Goal: Task Accomplishment & Management: Use online tool/utility

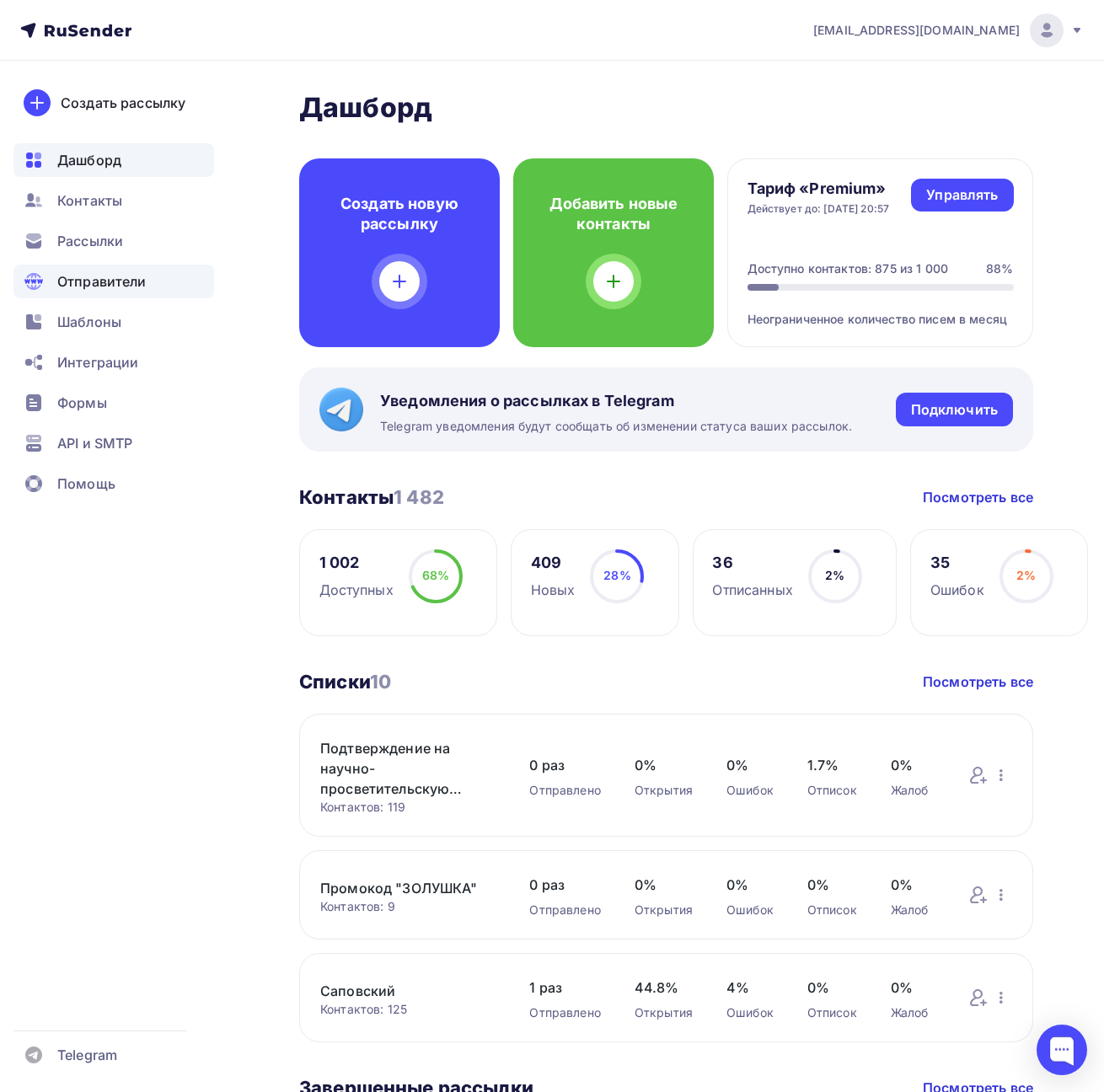
click at [115, 273] on span "Отправители" at bounding box center [101, 281] width 89 height 20
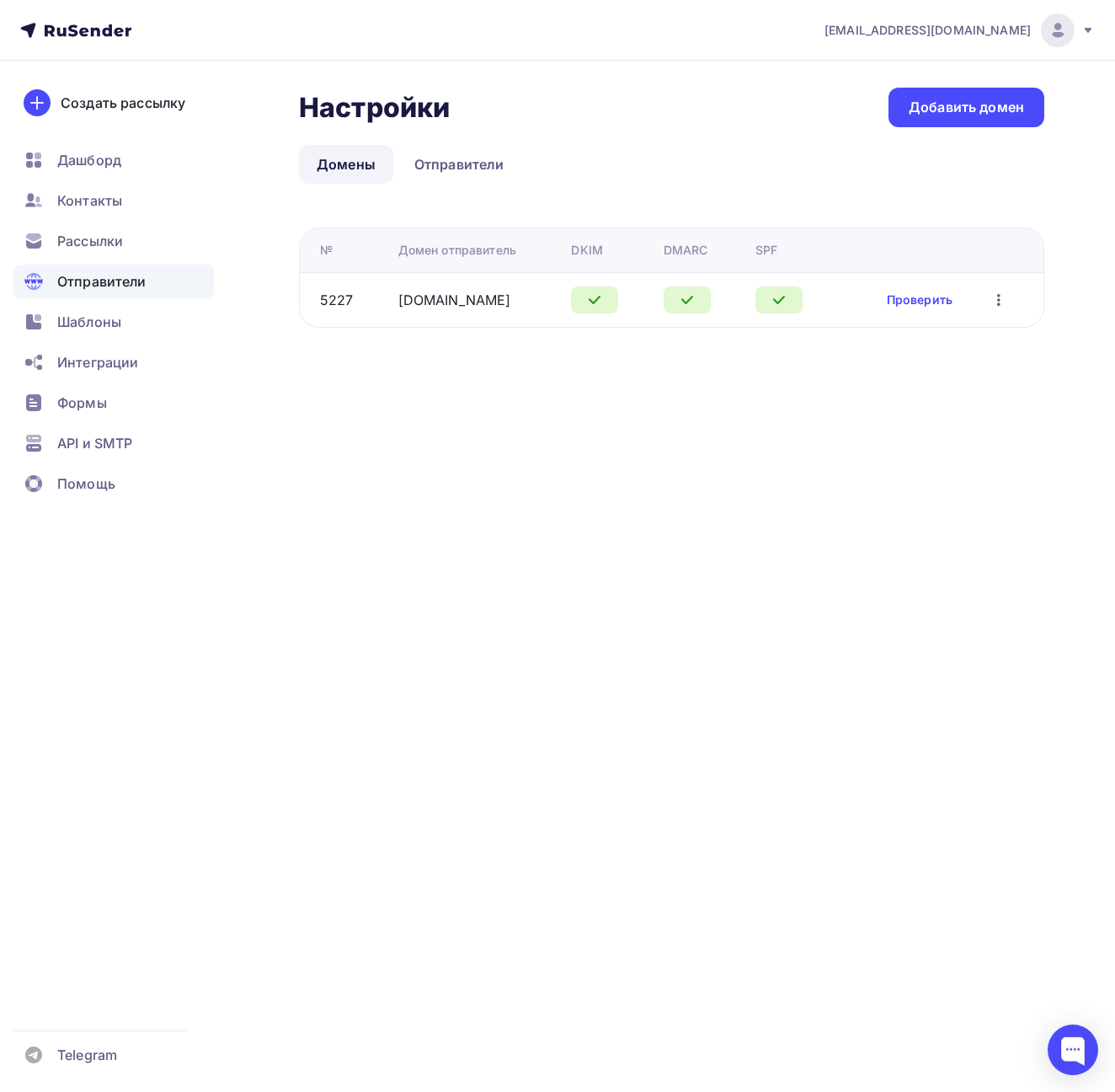
click at [994, 301] on icon "button" at bounding box center [999, 300] width 20 height 20
drag, startPoint x: 545, startPoint y: 365, endPoint x: 502, endPoint y: 323, distance: 60.1
click at [546, 358] on div "Настройки Настройки Добавить домен Домены Отправители Домены Отправители № Доме…" at bounding box center [557, 228] width 1115 height 335
click at [447, 299] on link "[DOMAIN_NAME]" at bounding box center [455, 300] width 113 height 17
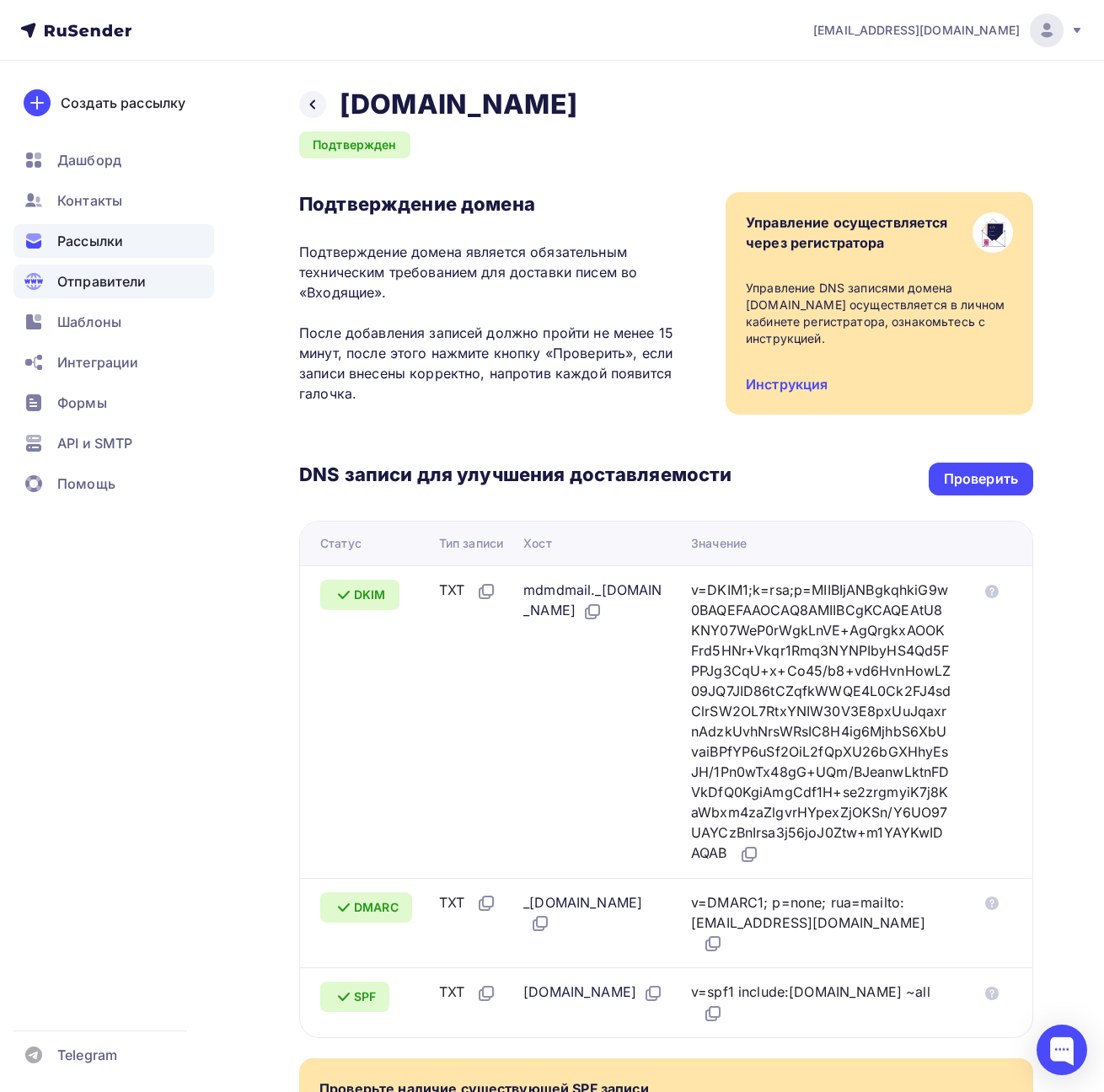
click at [116, 242] on span "Рассылки" at bounding box center [89, 241] width 65 height 20
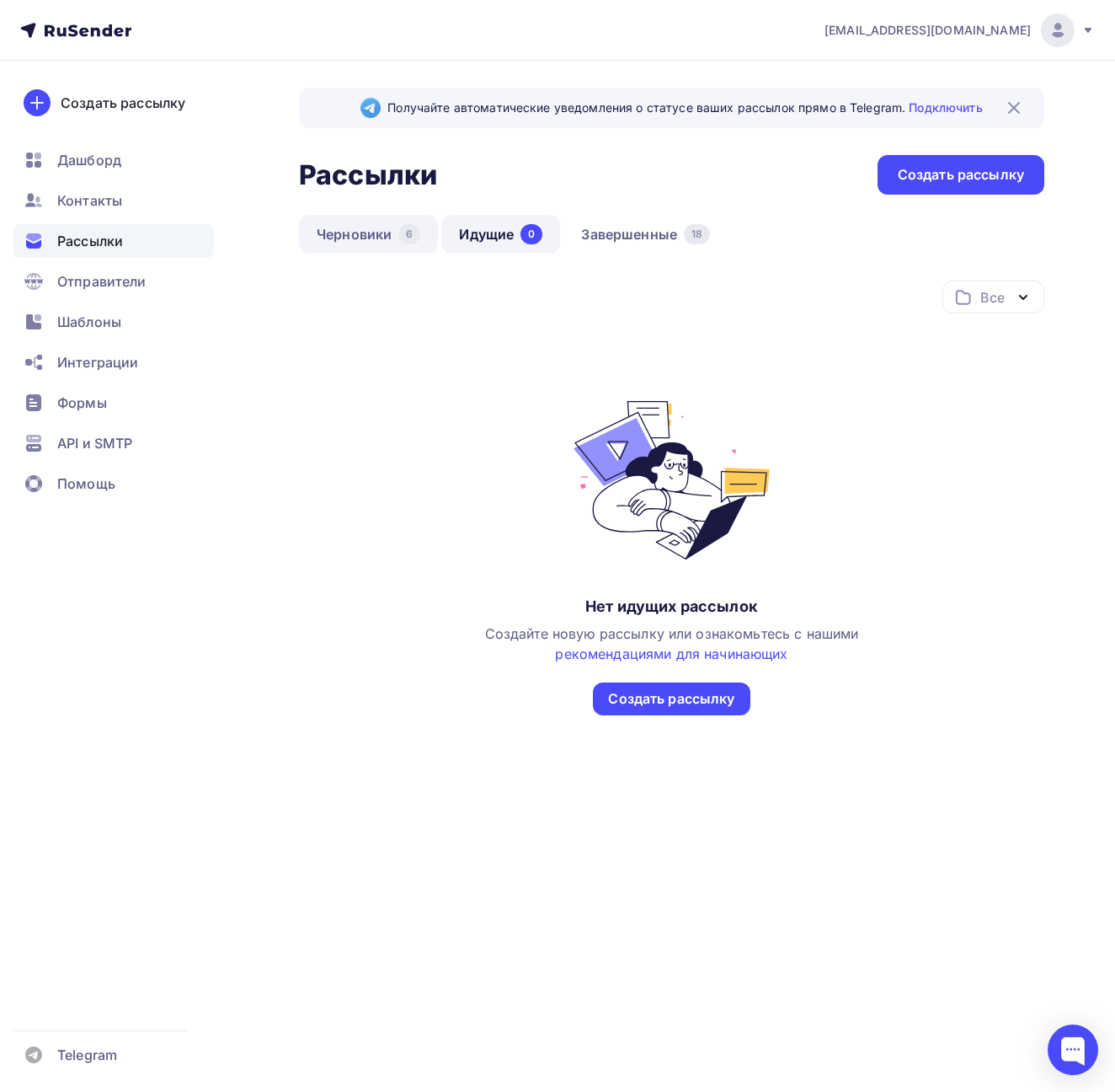
click at [372, 236] on link "Черновики 6" at bounding box center [368, 234] width 139 height 39
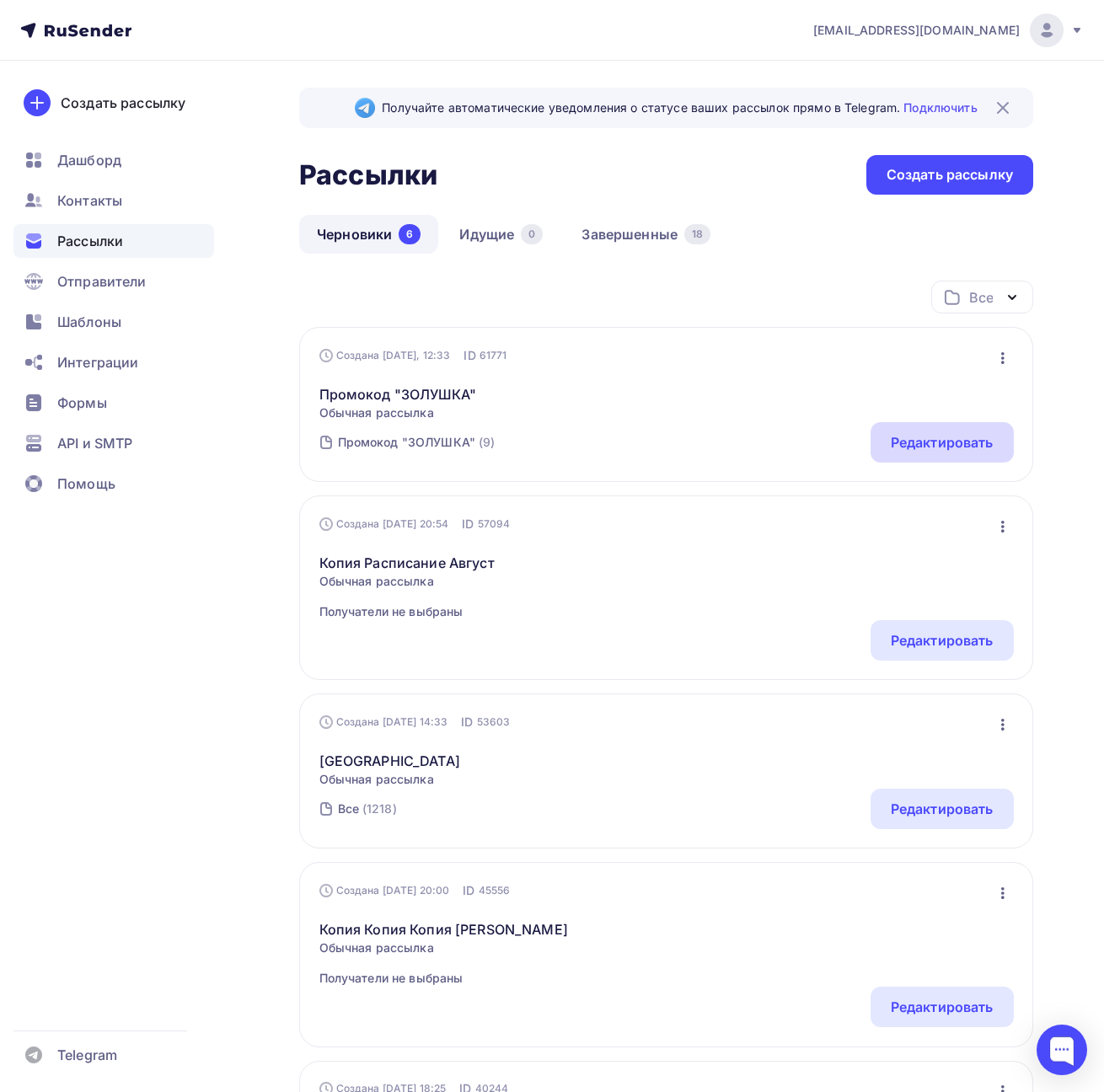
click at [966, 444] on div "Редактировать" at bounding box center [942, 443] width 102 height 20
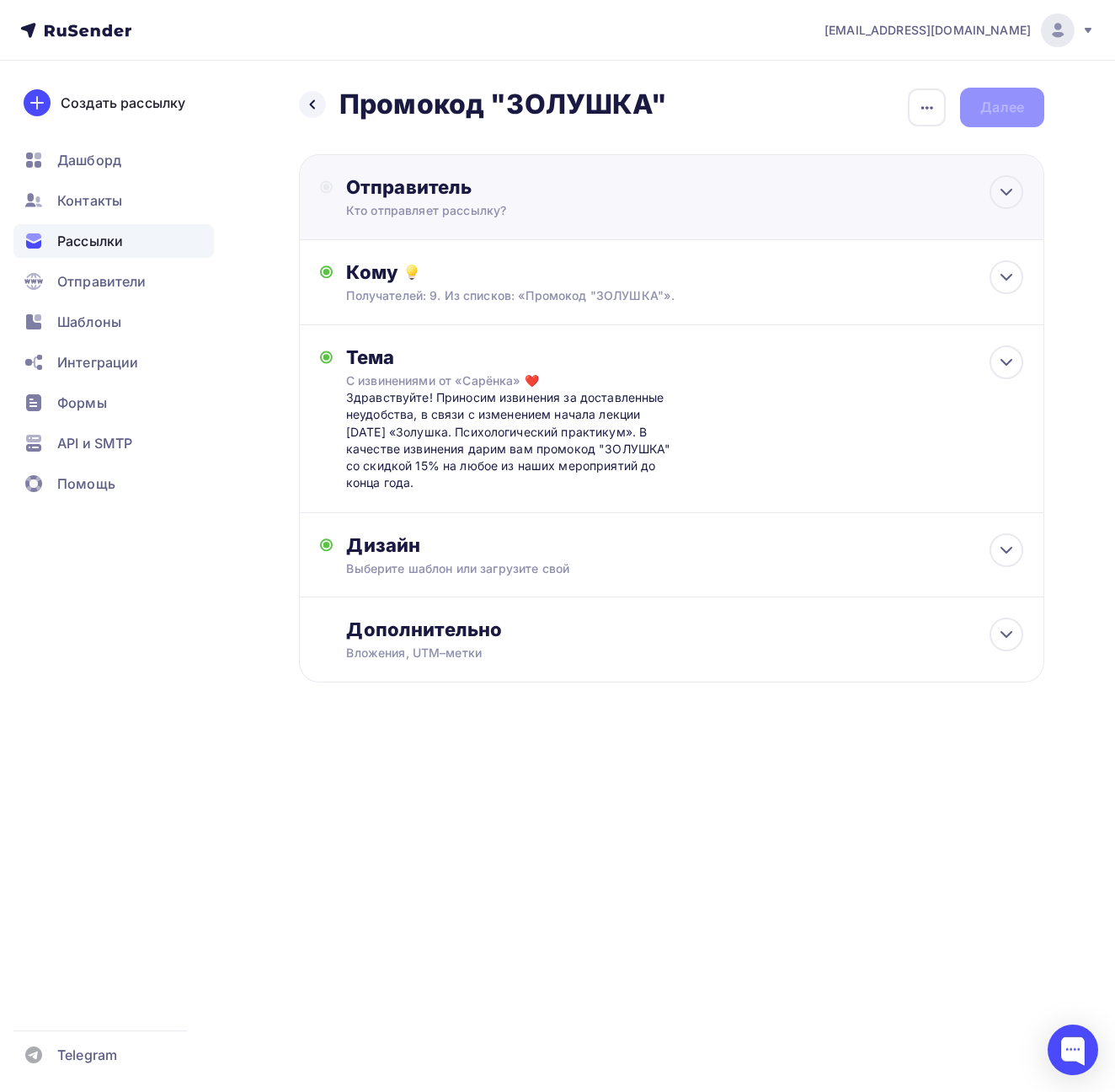
click at [572, 214] on div "Кто отправляет рассылку?" at bounding box center [510, 210] width 328 height 17
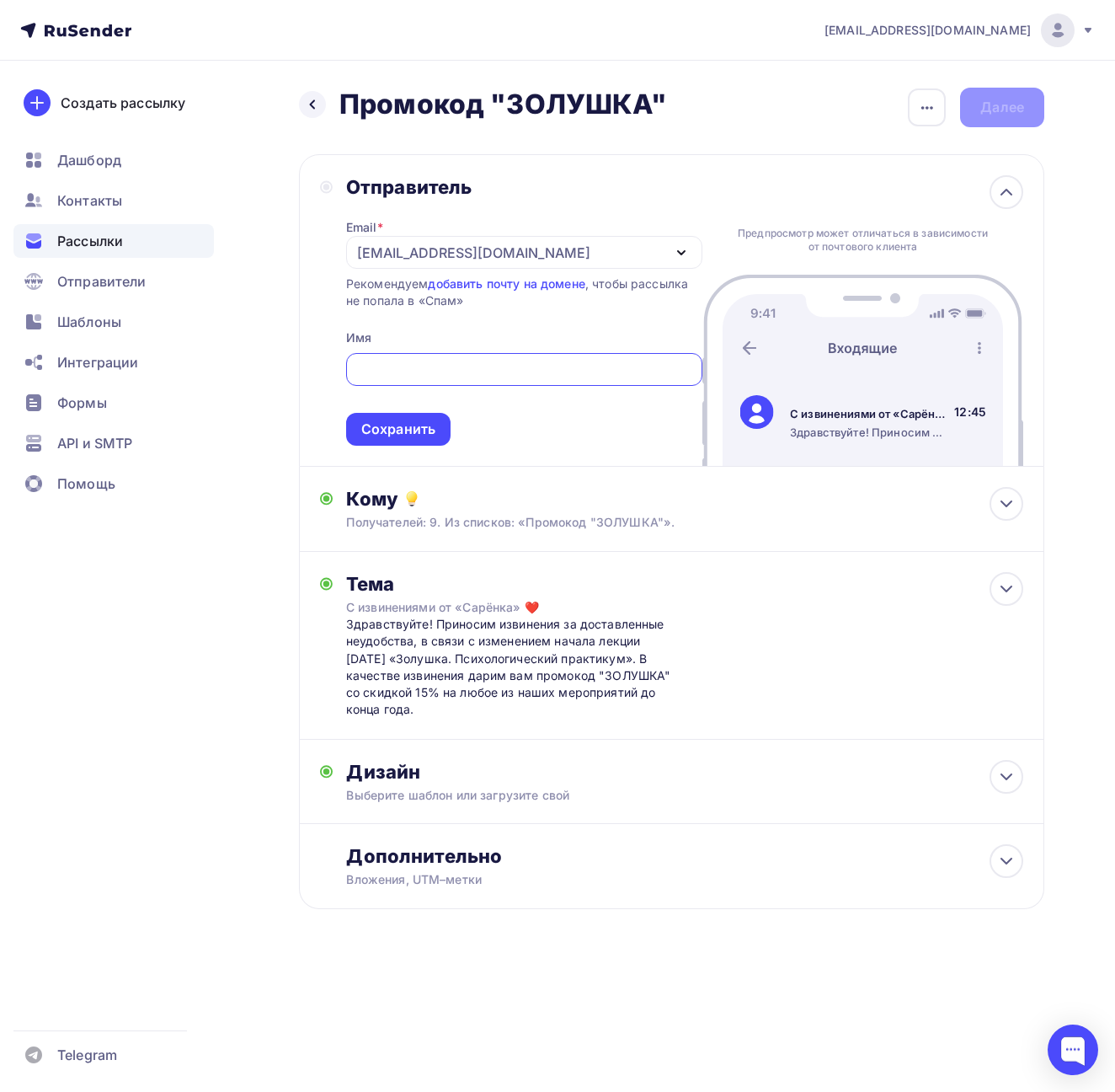
click at [584, 257] on div "[EMAIL_ADDRESS][DOMAIN_NAME]" at bounding box center [524, 253] width 356 height 33
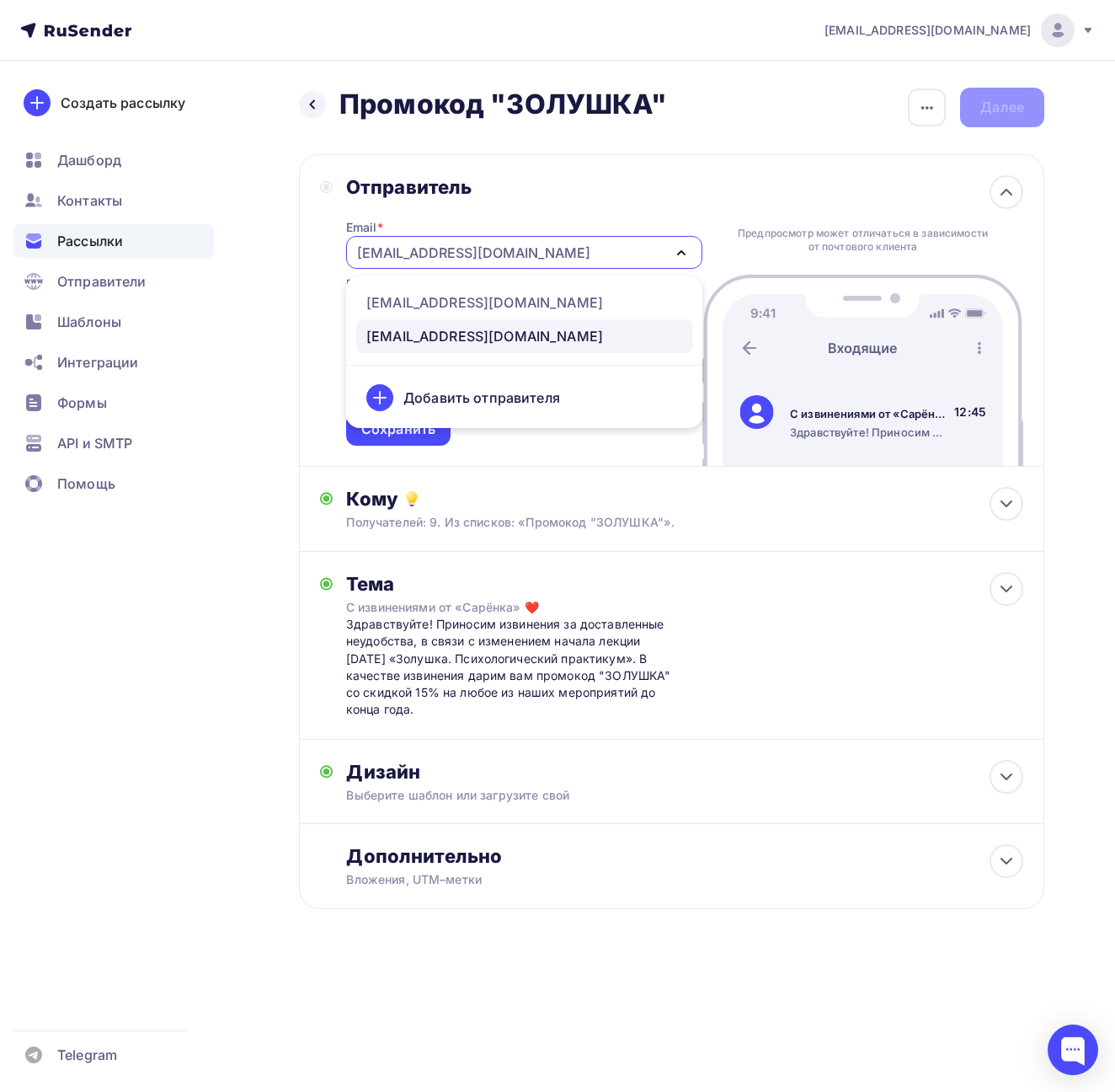
click at [584, 257] on div "[EMAIL_ADDRESS][DOMAIN_NAME]" at bounding box center [524, 253] width 356 height 33
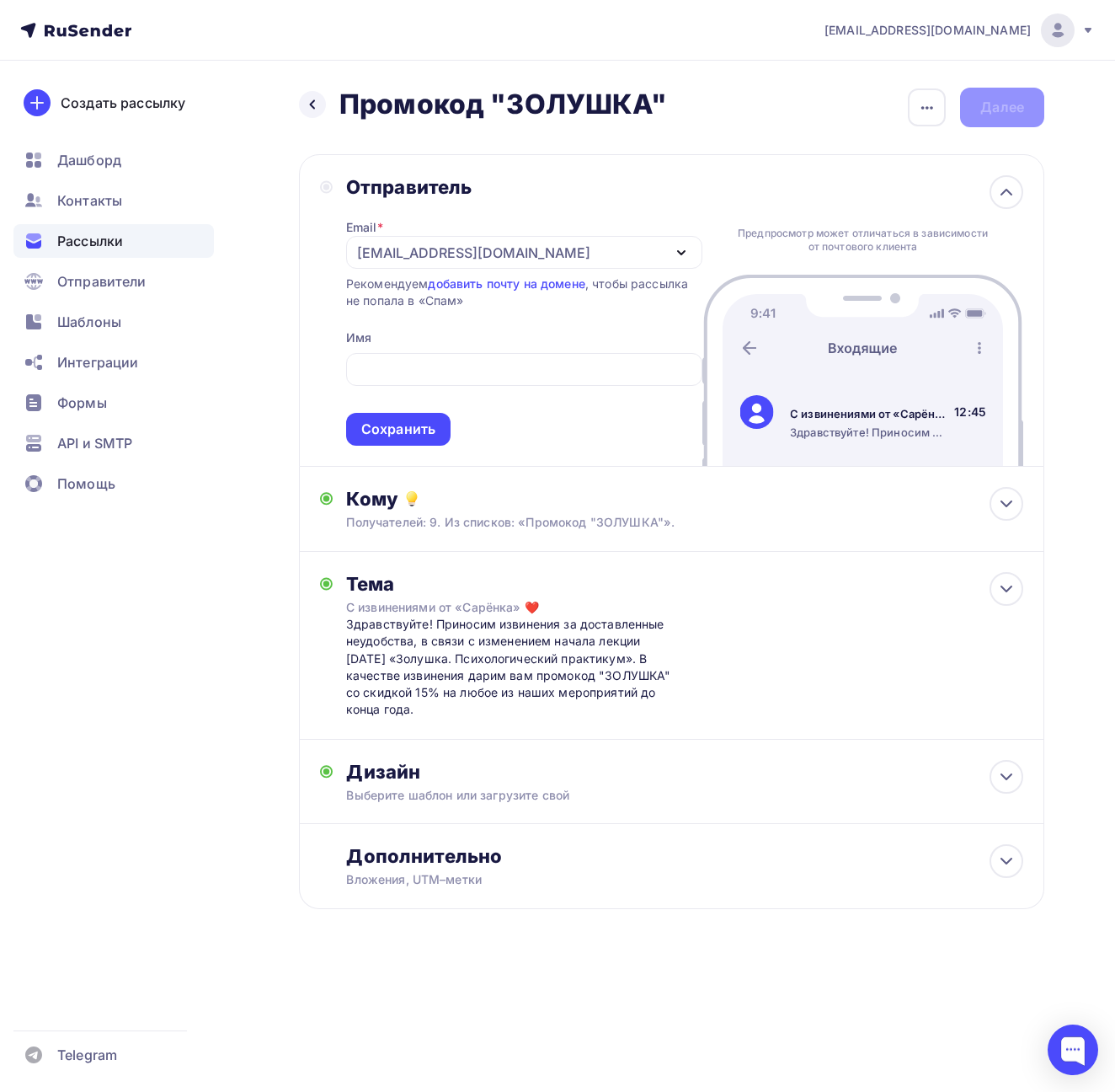
drag, startPoint x: 583, startPoint y: 182, endPoint x: 563, endPoint y: 184, distance: 20.1
click at [302, 107] on div at bounding box center [312, 104] width 27 height 27
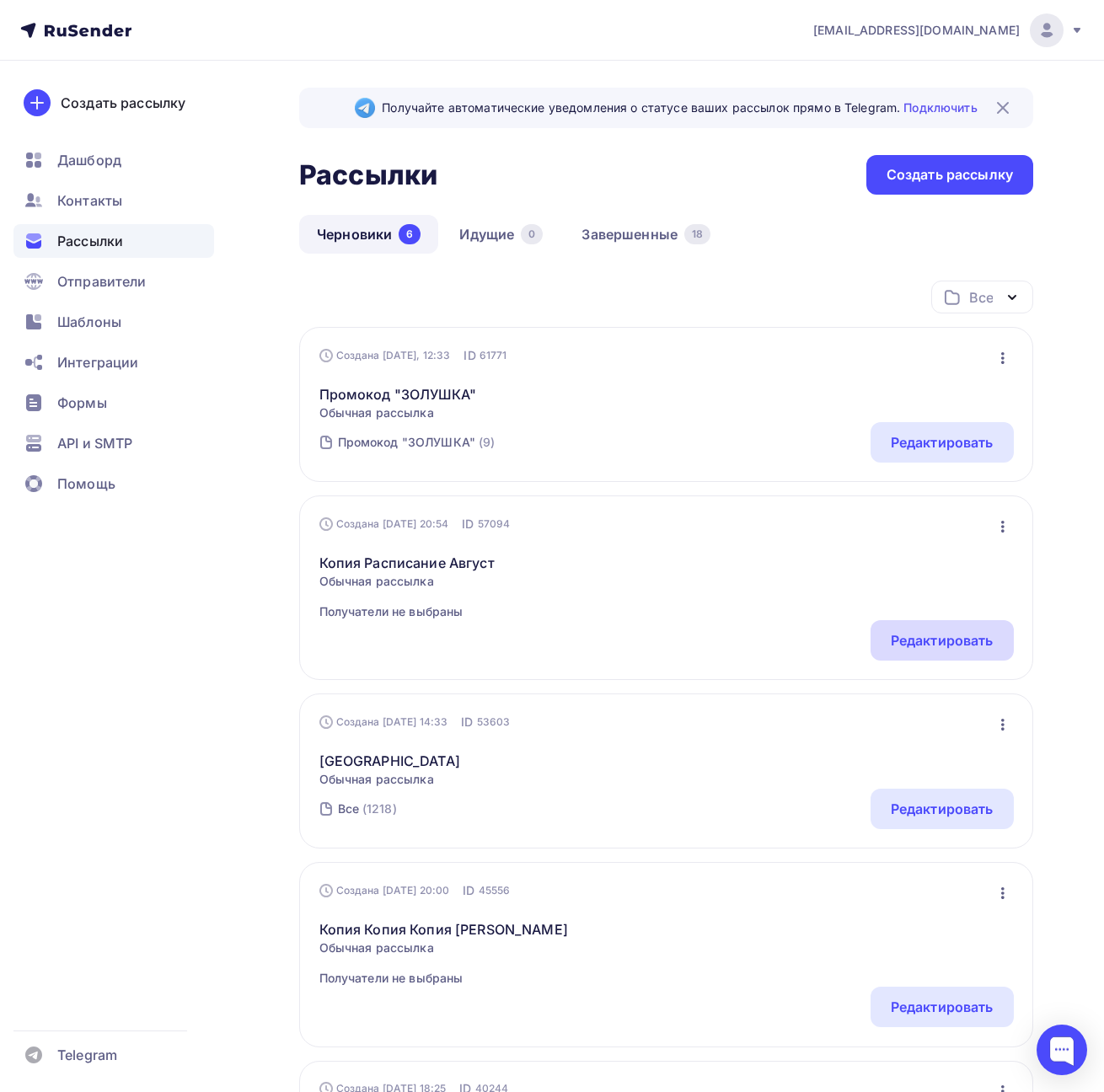
click at [927, 637] on div "Редактировать" at bounding box center [942, 640] width 102 height 20
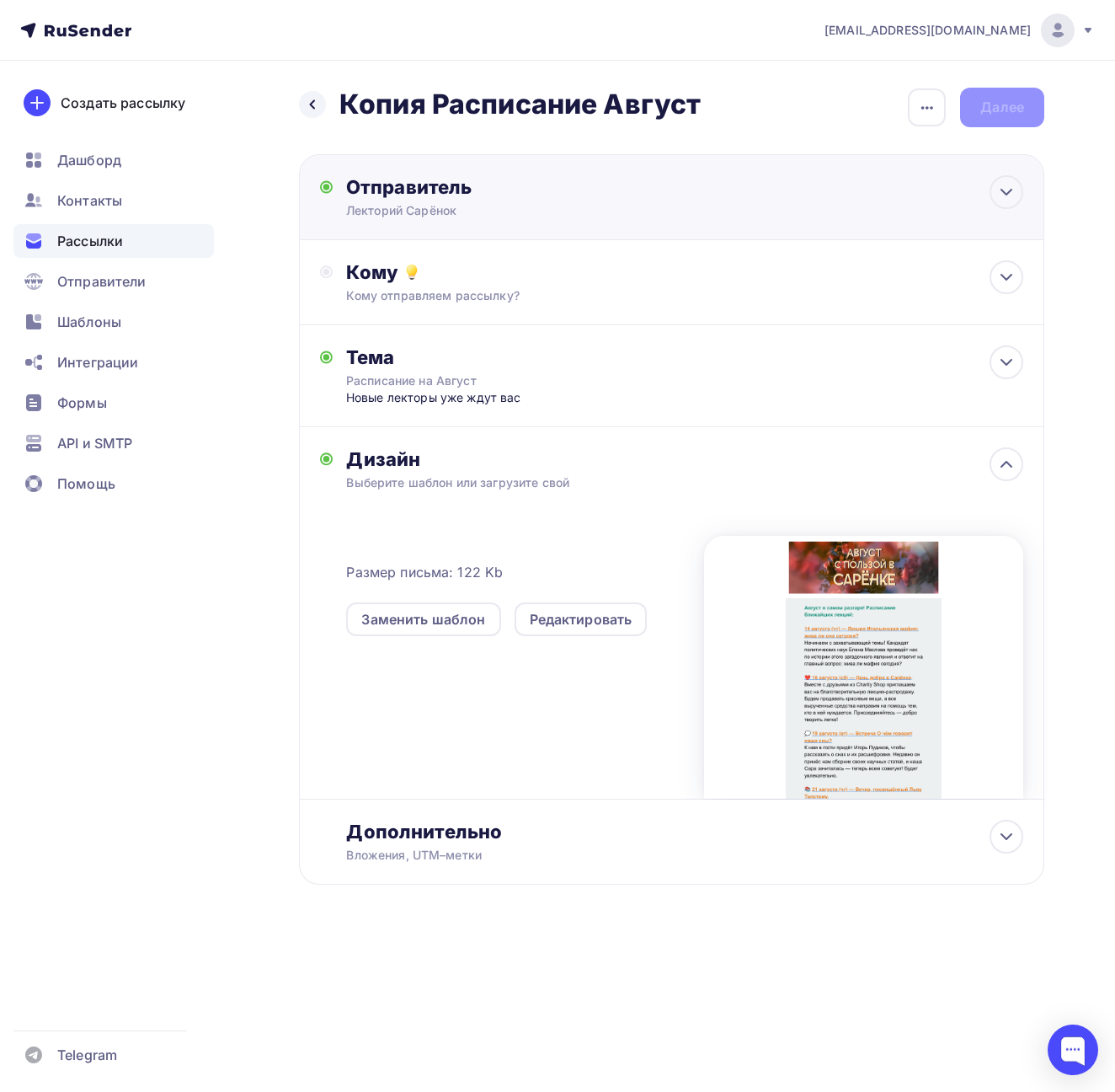
click at [507, 220] on div "Отправитель [PERSON_NAME] Email * [EMAIL_ADDRESS][DOMAIN_NAME] [EMAIL_ADDRESS][…" at bounding box center [671, 196] width 745 height 86
type input "Лекторий Сарёнок"
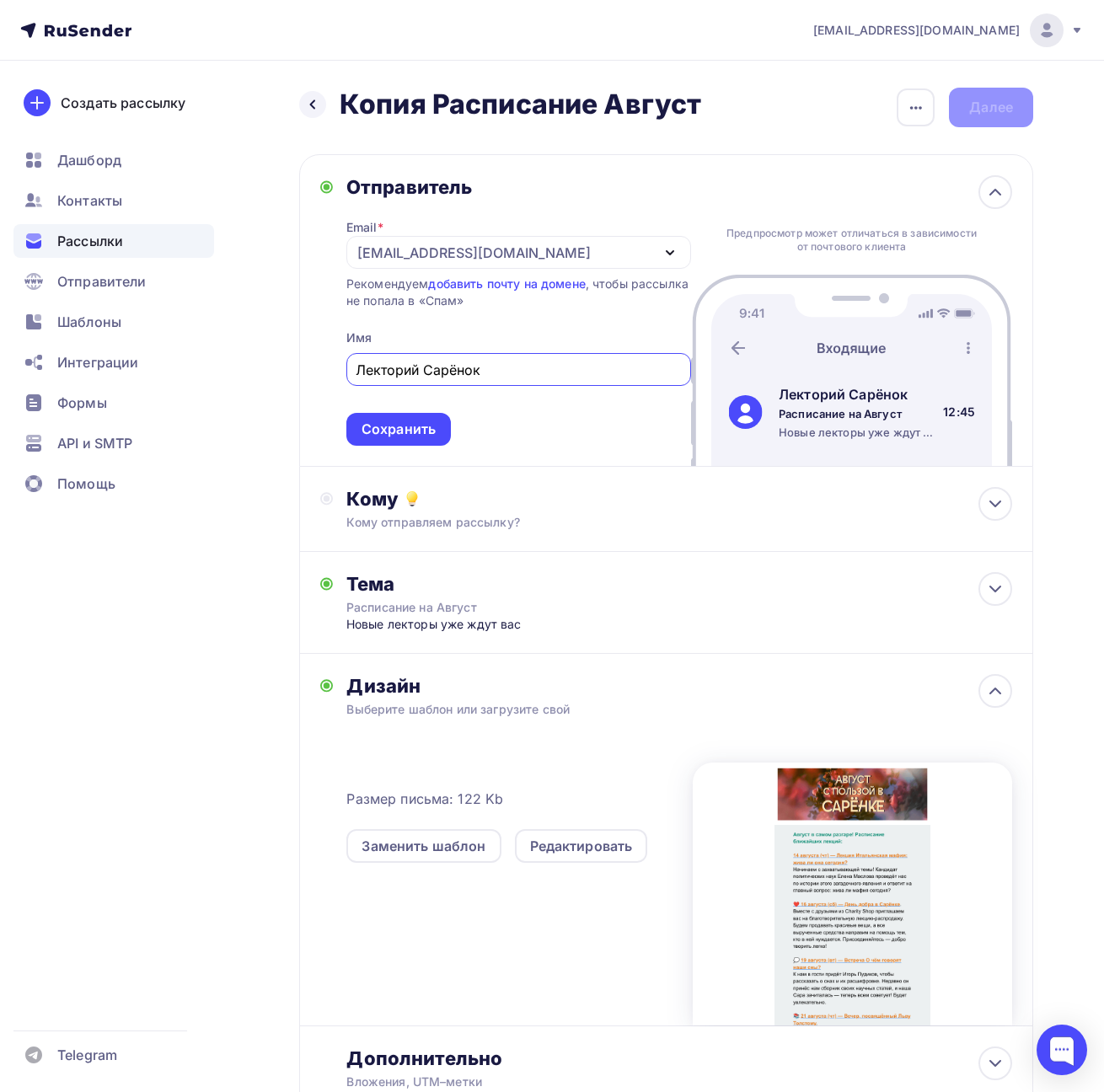
click at [516, 248] on div "[EMAIL_ADDRESS][DOMAIN_NAME]" at bounding box center [518, 253] width 345 height 33
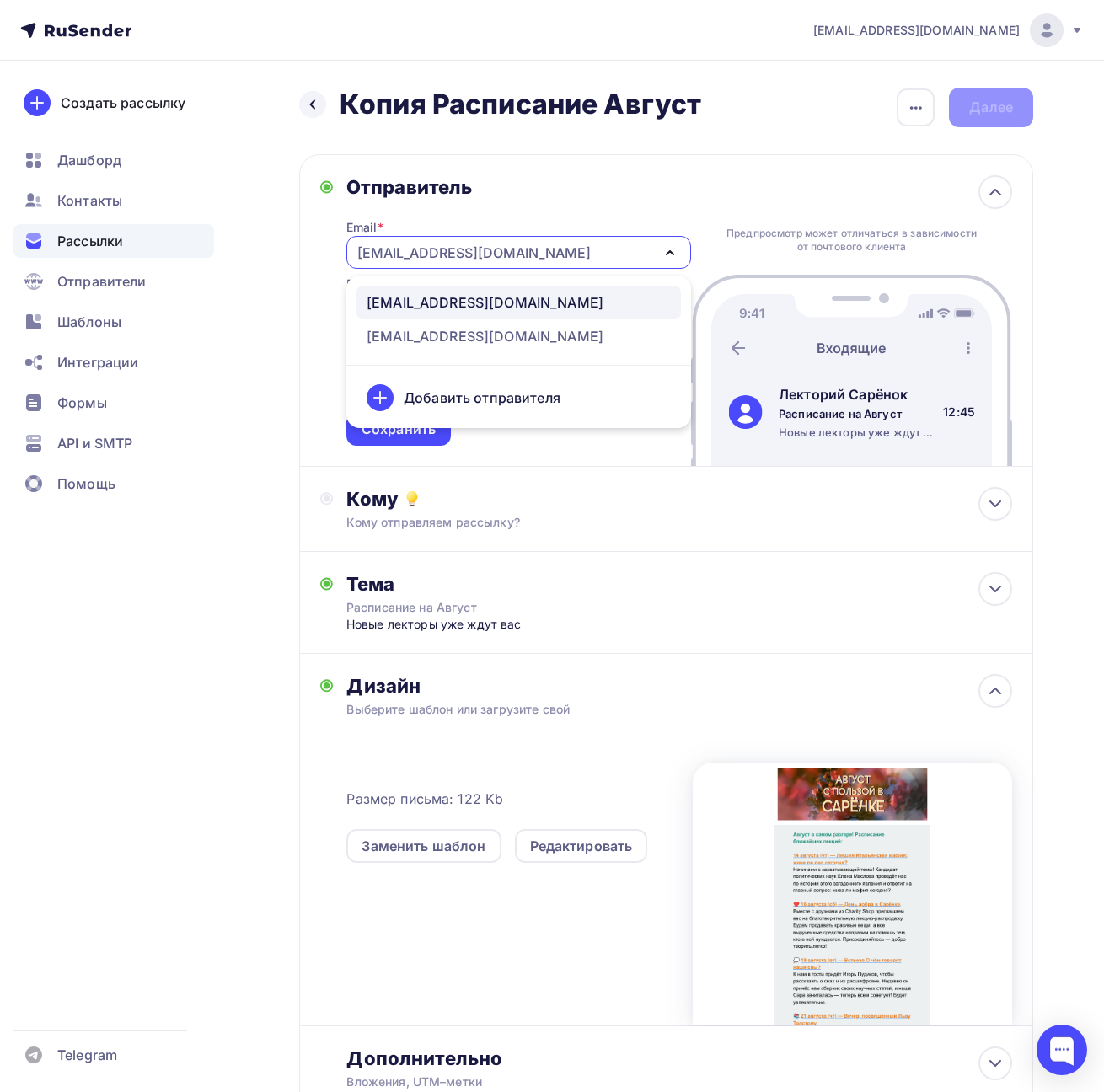
click at [516, 248] on div "[EMAIL_ADDRESS][DOMAIN_NAME]" at bounding box center [518, 253] width 345 height 33
